Goal: Task Accomplishment & Management: Use online tool/utility

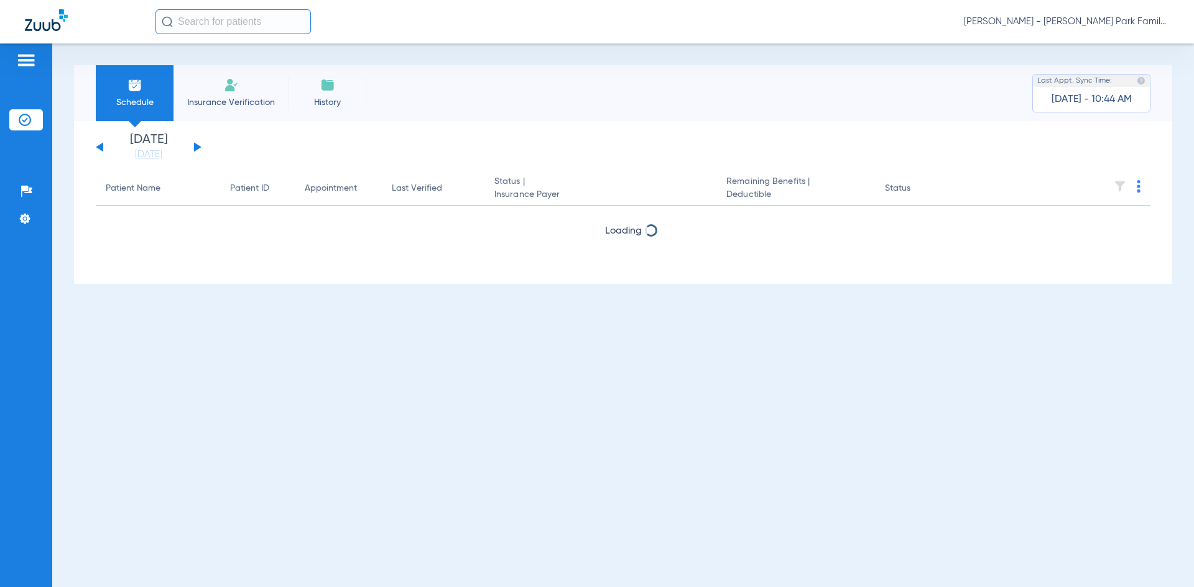
click at [194, 150] on button at bounding box center [197, 146] width 7 height 9
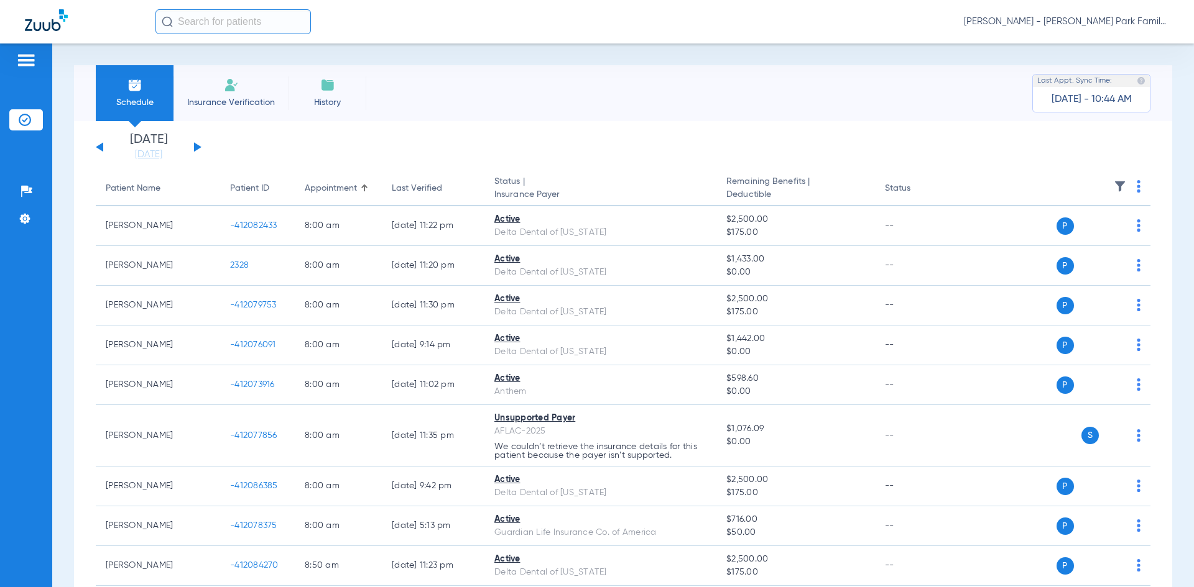
click at [1113, 187] on img at bounding box center [1119, 186] width 12 height 12
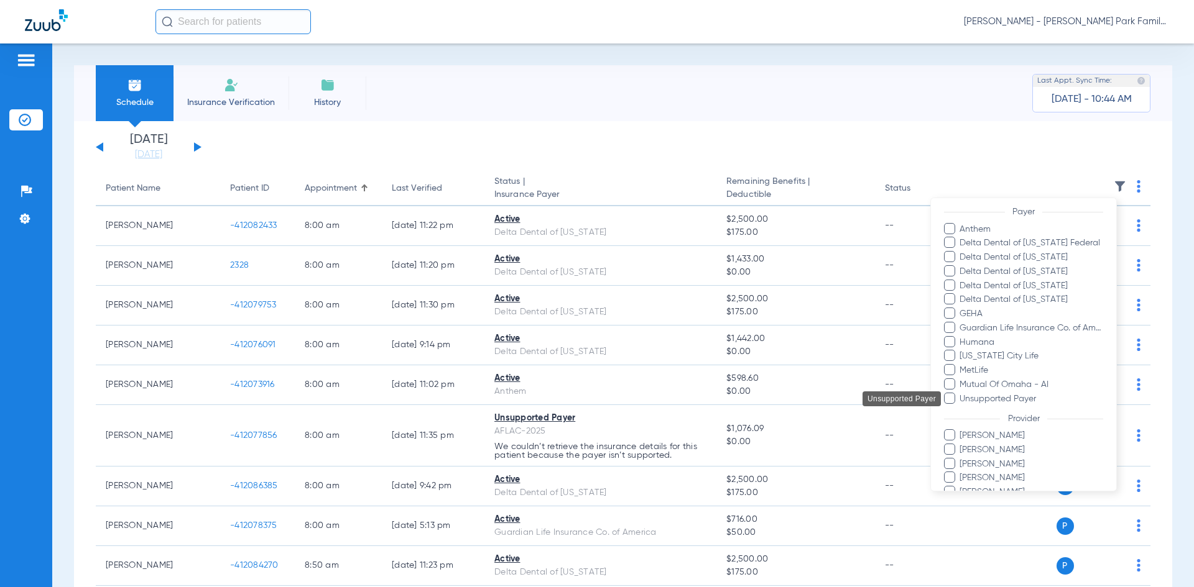
scroll to position [245, 0]
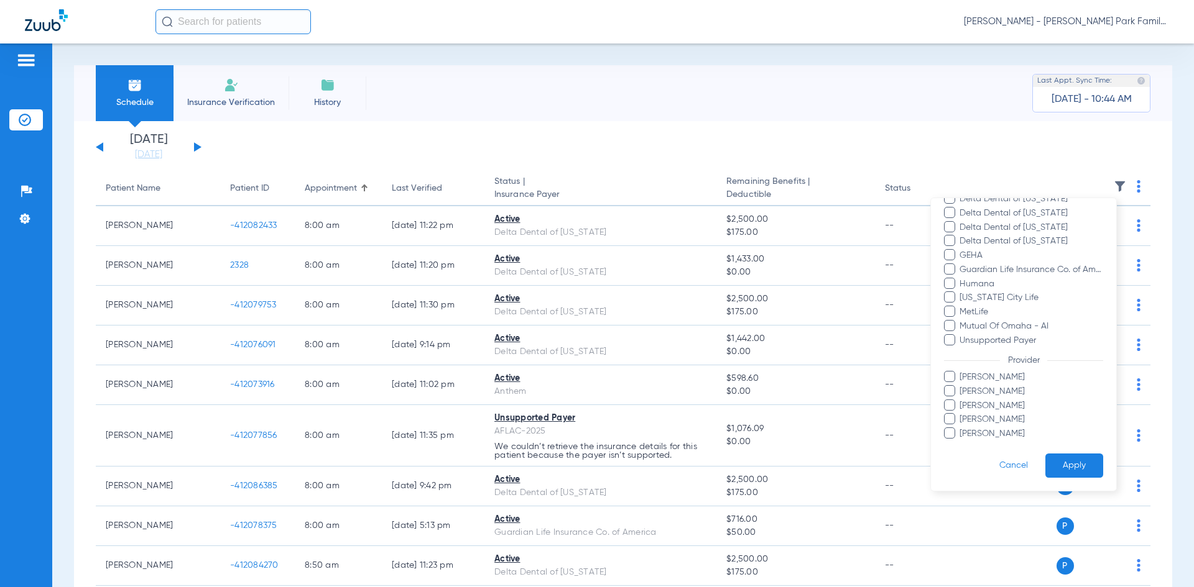
click at [951, 390] on span at bounding box center [949, 390] width 11 height 11
click at [961, 400] on input "[PERSON_NAME]" at bounding box center [961, 400] width 0 height 0
click at [1049, 462] on button "Apply" at bounding box center [1074, 466] width 58 height 24
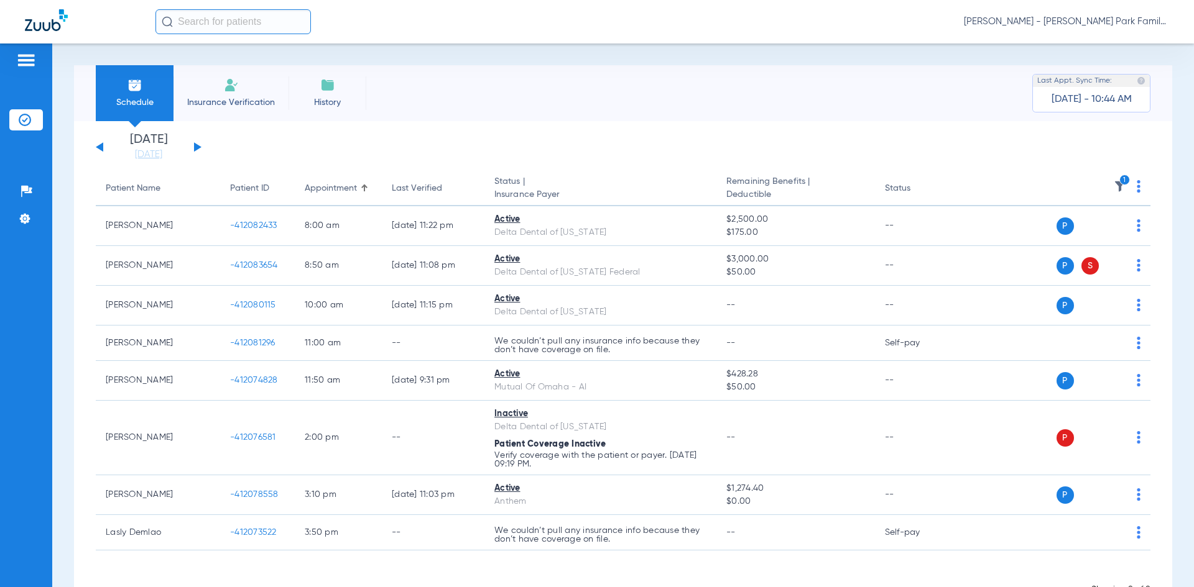
click at [1113, 186] on img at bounding box center [1119, 186] width 12 height 12
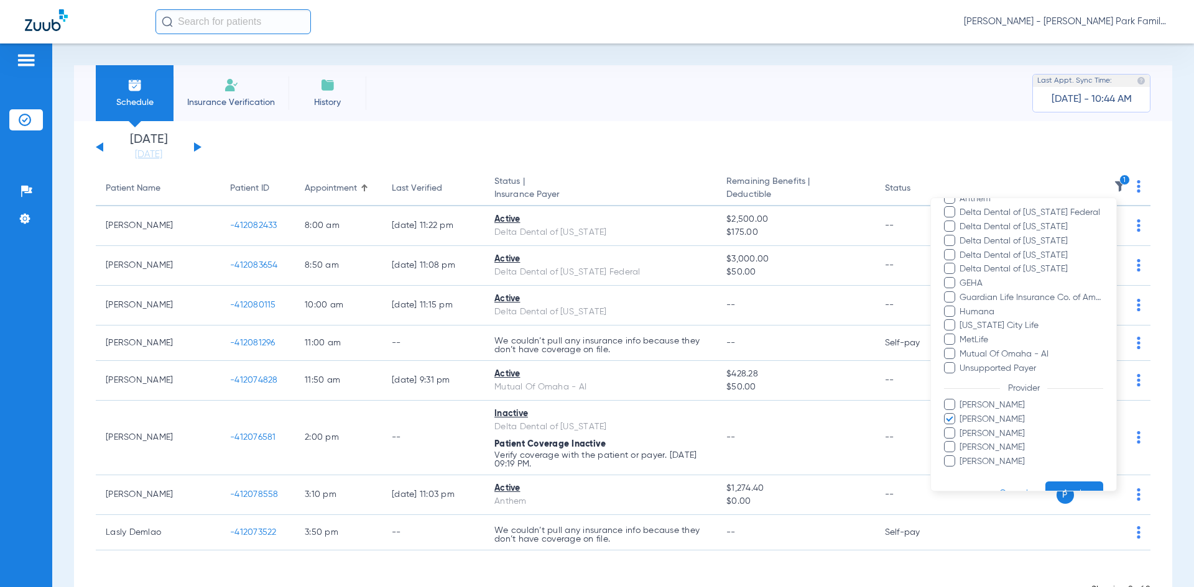
scroll to position [245, 0]
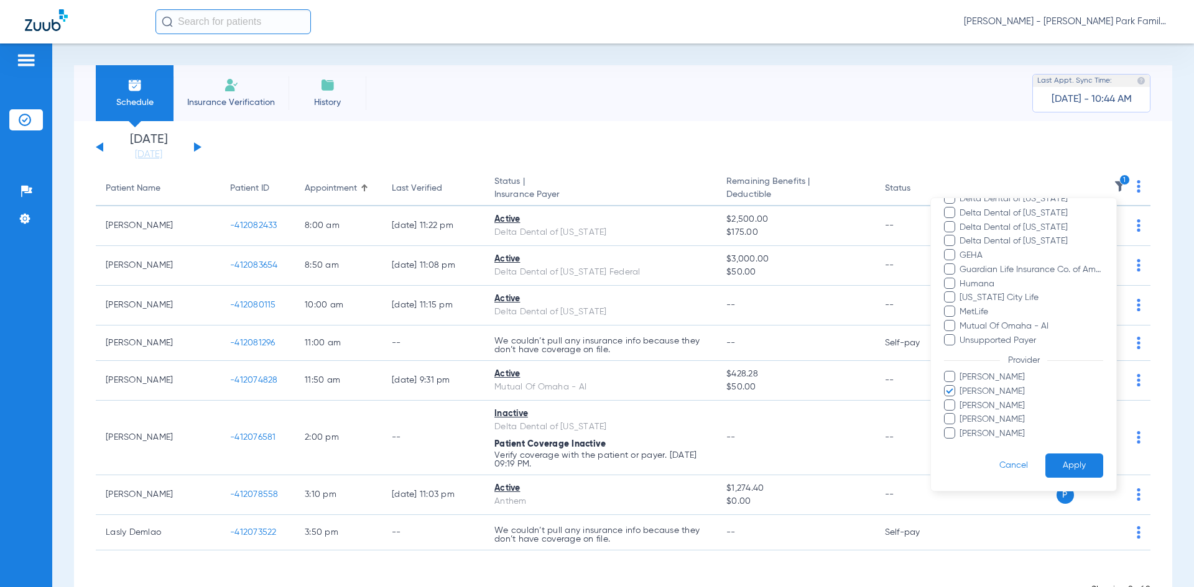
click at [951, 377] on span at bounding box center [949, 376] width 11 height 11
click at [961, 386] on input "[PERSON_NAME]" at bounding box center [961, 386] width 0 height 0
click at [954, 393] on span at bounding box center [949, 390] width 11 height 11
click at [961, 400] on input "[PERSON_NAME]" at bounding box center [961, 400] width 0 height 0
click at [950, 423] on span at bounding box center [949, 418] width 11 height 11
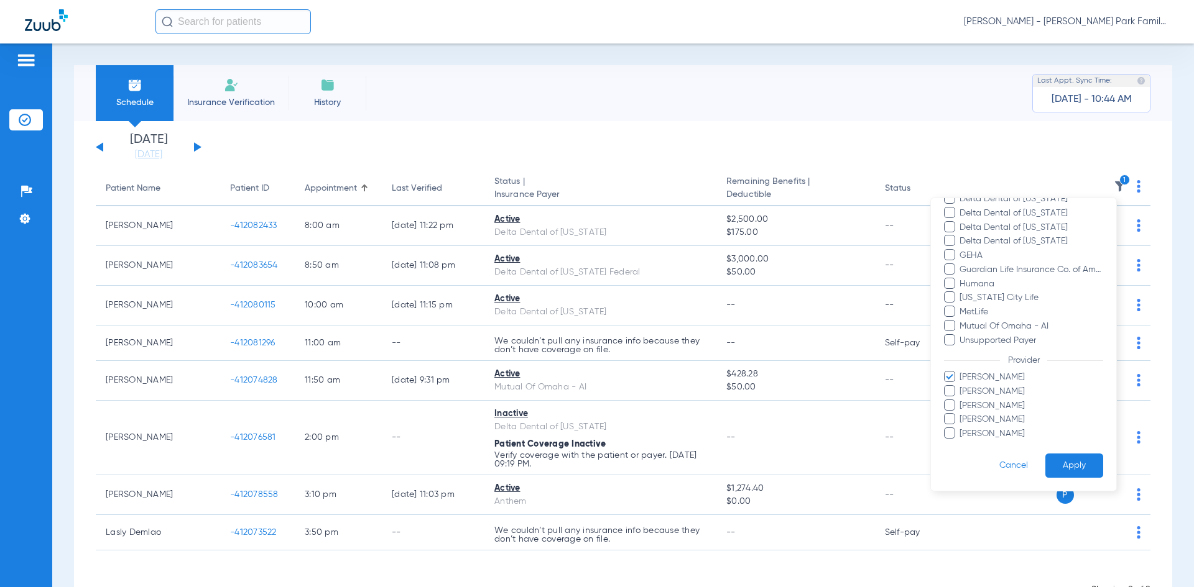
click at [961, 428] on input "[PERSON_NAME]" at bounding box center [961, 428] width 0 height 0
click at [1065, 466] on button "Apply" at bounding box center [1074, 466] width 58 height 24
